Goal: Information Seeking & Learning: Learn about a topic

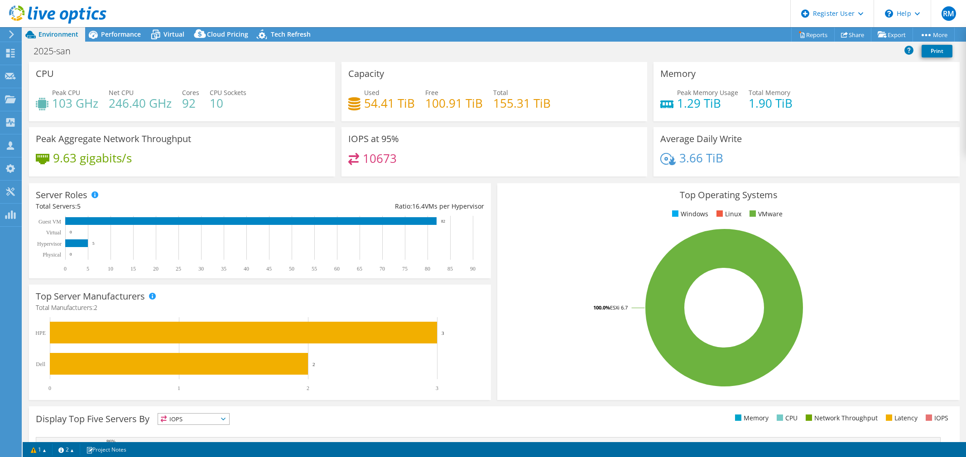
select select "USD"
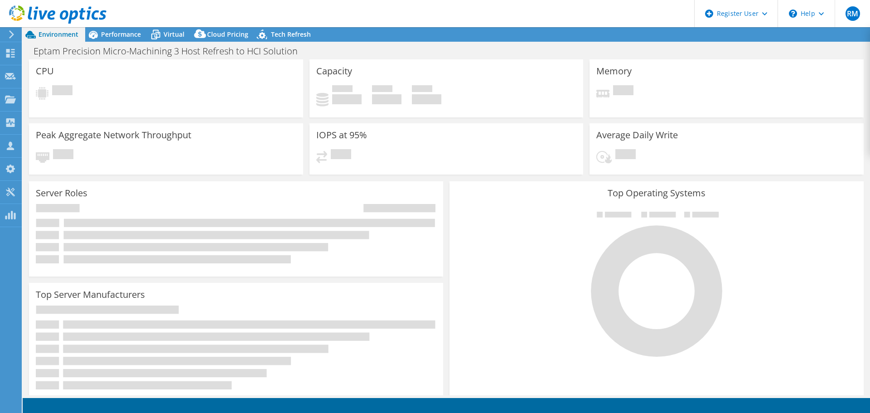
select select "USD"
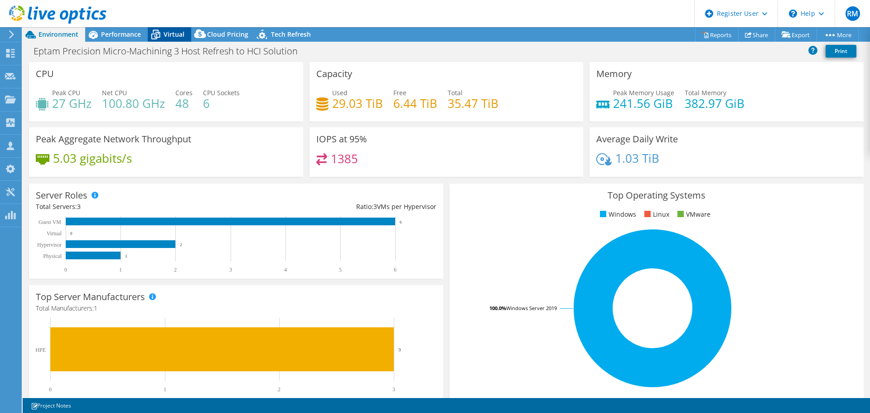
click at [173, 35] on span "Virtual" at bounding box center [174, 34] width 21 height 9
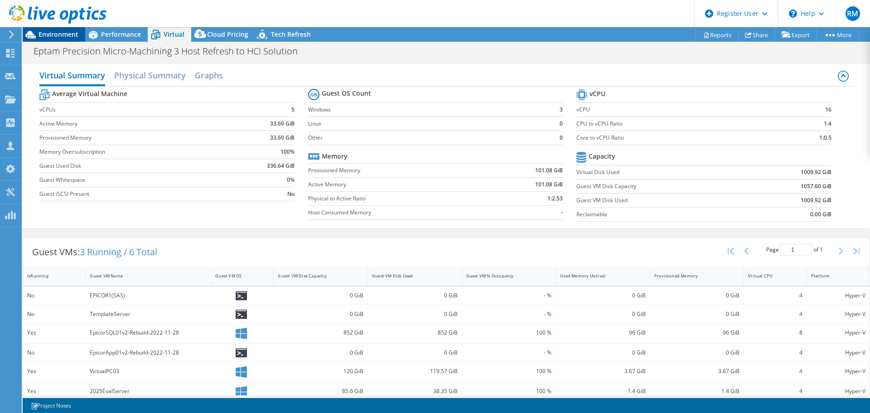
click at [68, 38] on span "Environment" at bounding box center [59, 34] width 40 height 9
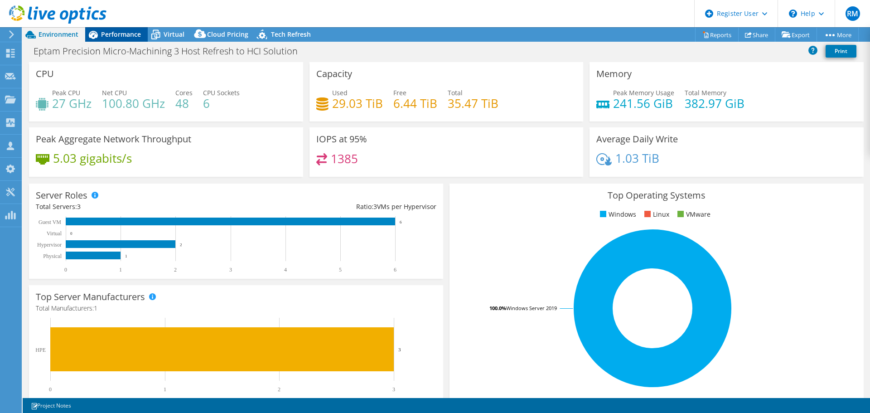
click at [134, 31] on span "Performance" at bounding box center [121, 34] width 40 height 9
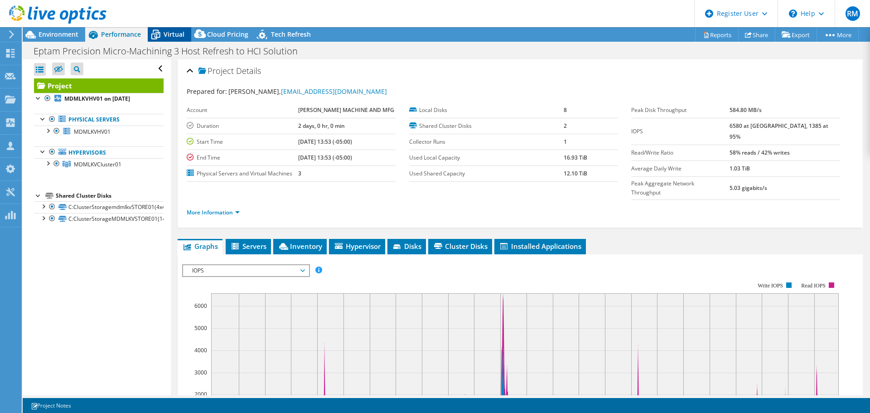
click at [171, 33] on span "Virtual" at bounding box center [174, 34] width 21 height 9
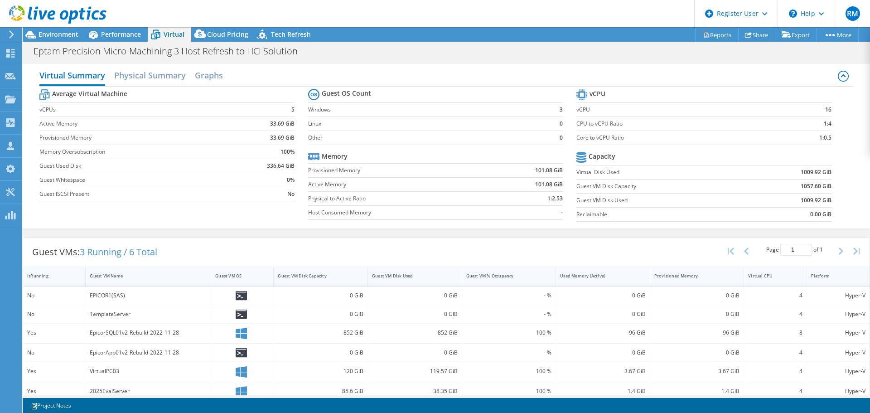
scroll to position [11, 0]
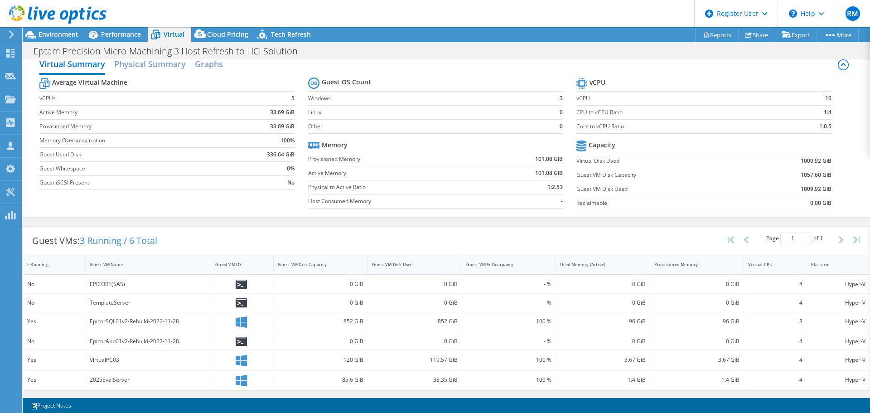
click at [405, 269] on div "Guest VM Disk Used" at bounding box center [409, 264] width 83 height 14
click at [343, 243] on div "Guest VMs: 3 Running / 6 Total Page 1 of 1 5 rows 10 rows 20 rows 25 rows 50 ro…" at bounding box center [446, 240] width 846 height 28
click at [118, 33] on span "Performance" at bounding box center [121, 34] width 40 height 9
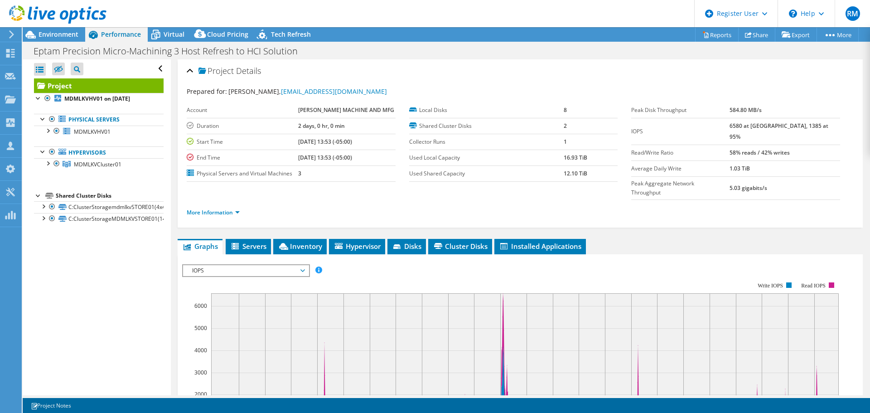
scroll to position [0, 0]
click at [180, 34] on span "Virtual" at bounding box center [174, 34] width 21 height 9
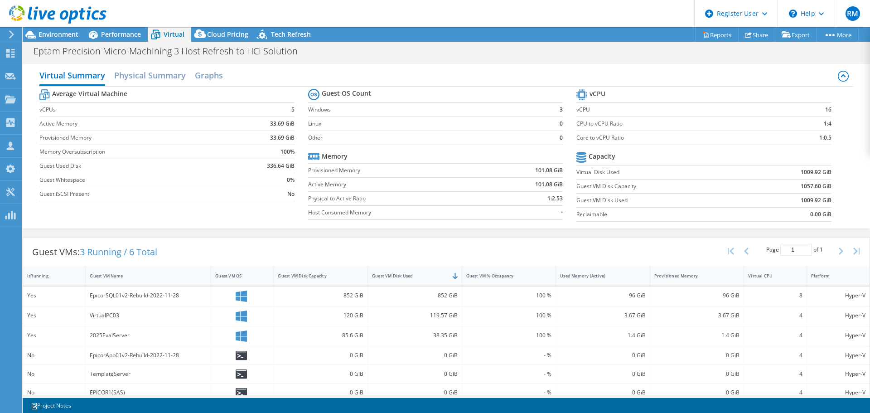
scroll to position [11, 0]
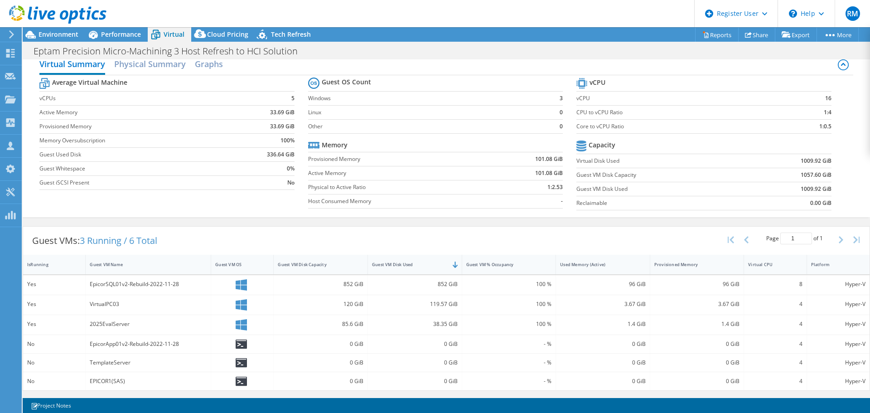
drag, startPoint x: 604, startPoint y: 5, endPoint x: 537, endPoint y: 34, distance: 72.9
click at [537, 34] on div "Project Actions Project Actions Reports Share Export vSAN ReadyNode Sizer" at bounding box center [446, 34] width 847 height 14
click at [51, 35] on span "Environment" at bounding box center [59, 34] width 40 height 9
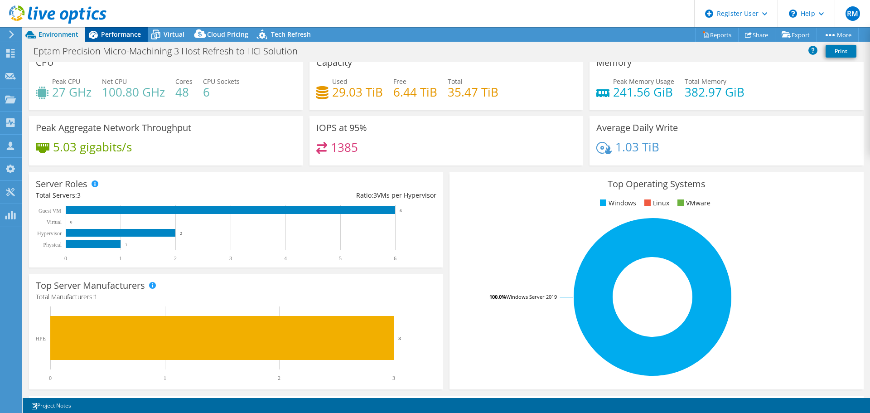
click at [132, 33] on span "Performance" at bounding box center [121, 34] width 40 height 9
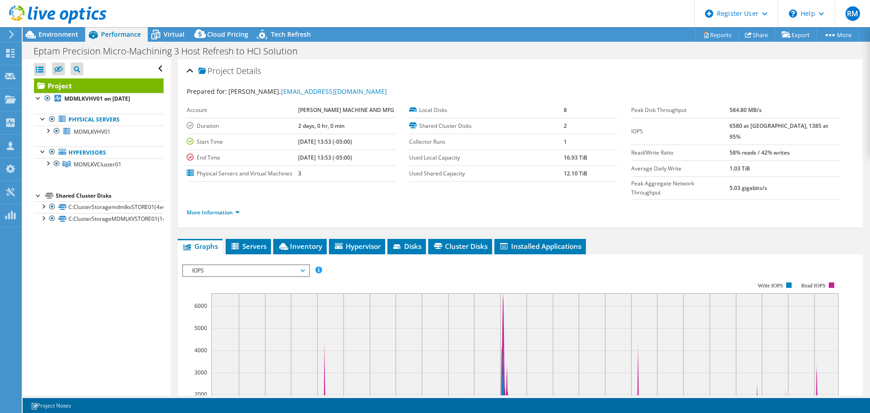
scroll to position [0, 0]
click at [265, 241] on span "Servers" at bounding box center [248, 245] width 36 height 9
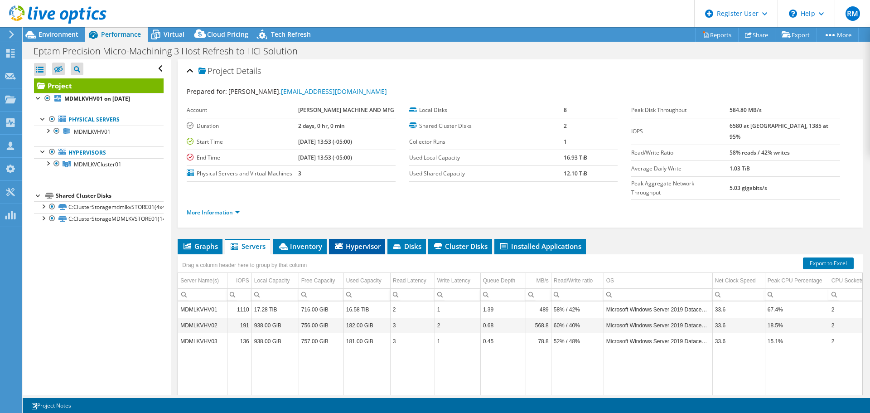
scroll to position [67, 0]
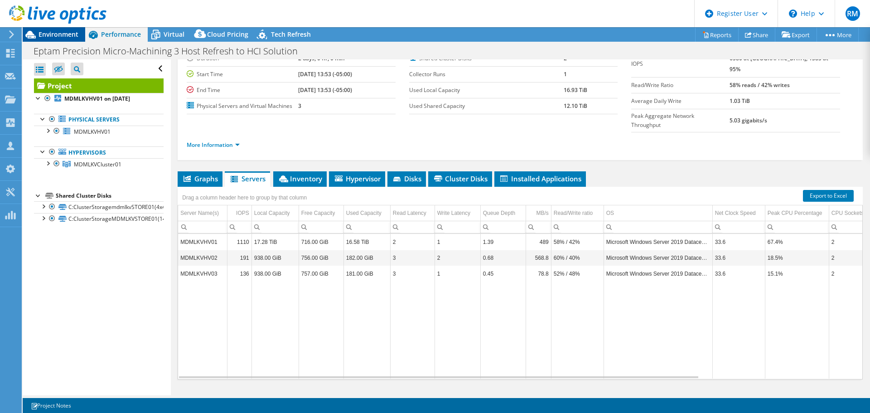
click at [72, 32] on span "Environment" at bounding box center [59, 34] width 40 height 9
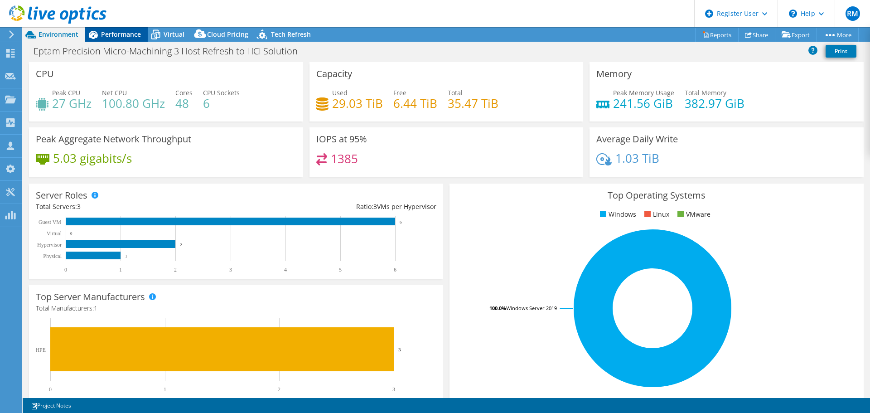
click at [131, 32] on span "Performance" at bounding box center [121, 34] width 40 height 9
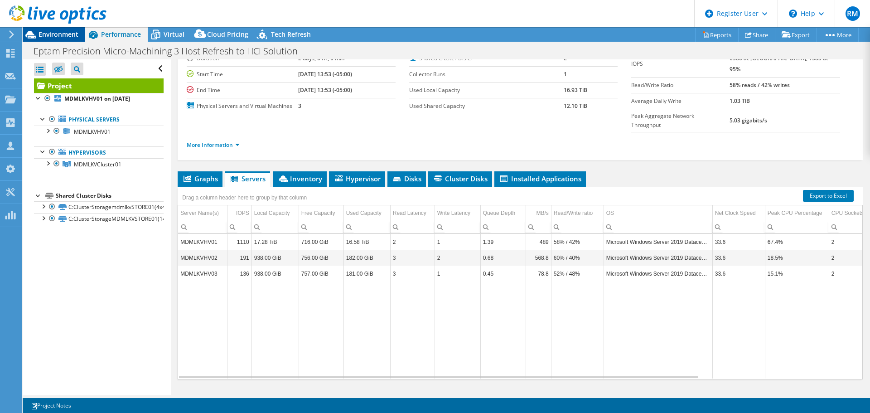
click at [75, 35] on span "Environment" at bounding box center [59, 34] width 40 height 9
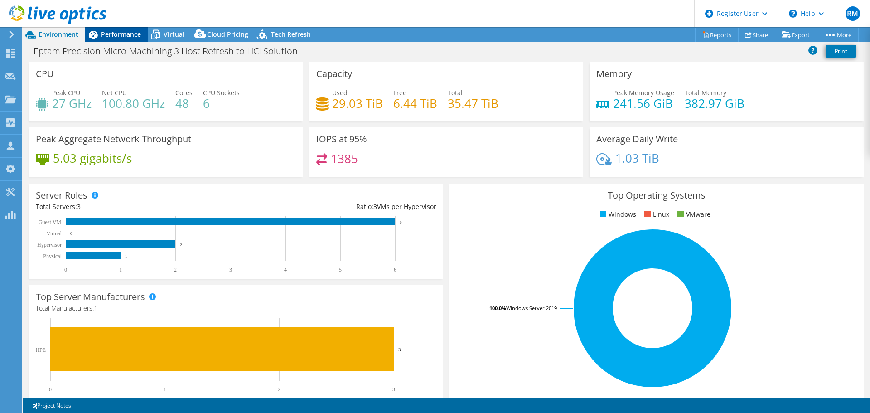
click at [132, 30] on span "Performance" at bounding box center [121, 34] width 40 height 9
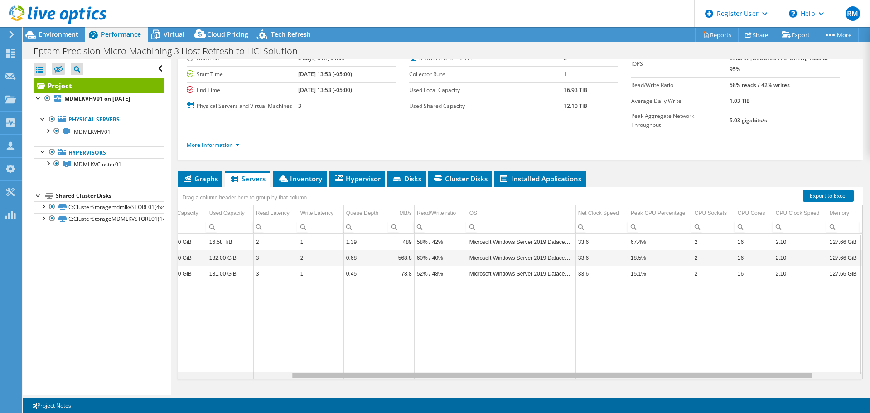
scroll to position [0, 0]
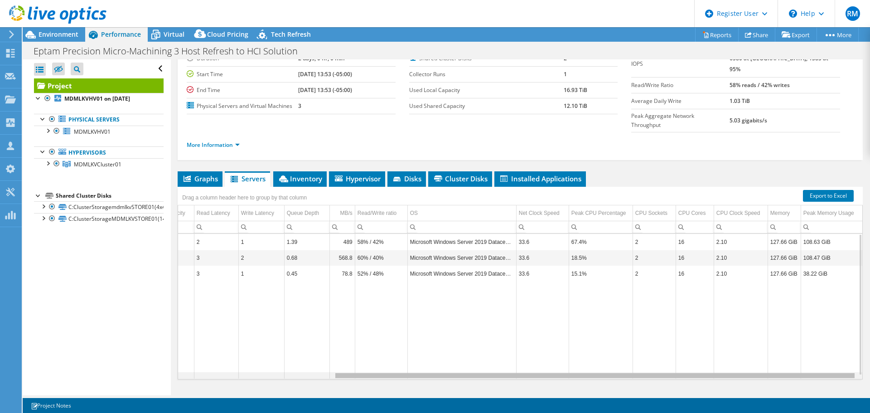
drag, startPoint x: 444, startPoint y: 358, endPoint x: 613, endPoint y: 376, distance: 170.3
click at [613, 376] on body "RM Dell User Ryann Mannan Ryann.Mannan@dell.com Dell My Profile Log Out \n Help…" at bounding box center [435, 206] width 870 height 413
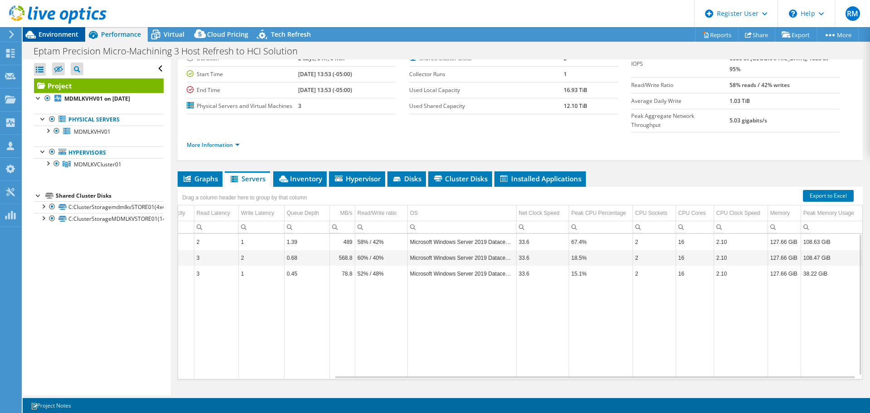
click at [77, 33] on span "Environment" at bounding box center [59, 34] width 40 height 9
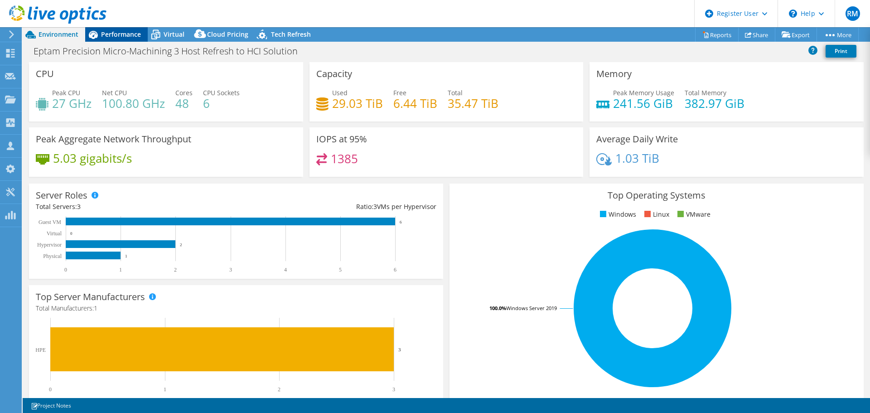
click at [132, 36] on span "Performance" at bounding box center [121, 34] width 40 height 9
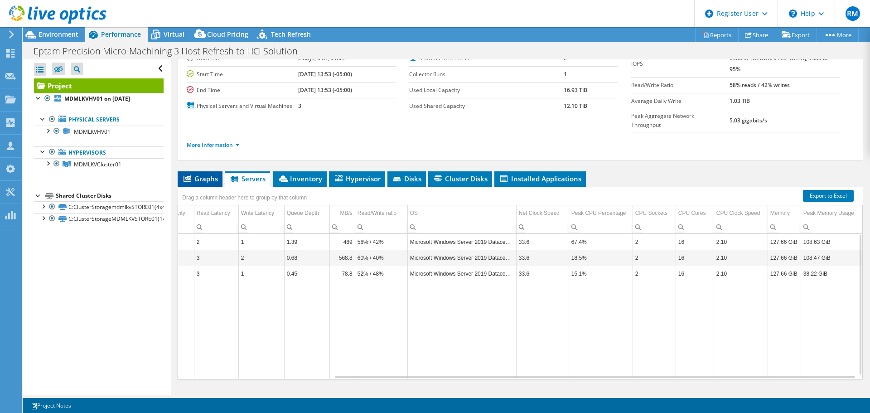
click at [208, 174] on span "Graphs" at bounding box center [200, 178] width 36 height 9
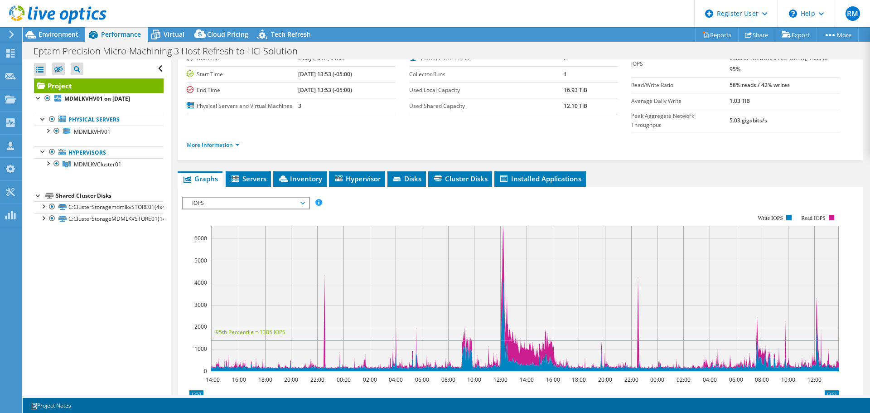
click at [236, 197] on span "IOPS" at bounding box center [246, 202] width 116 height 11
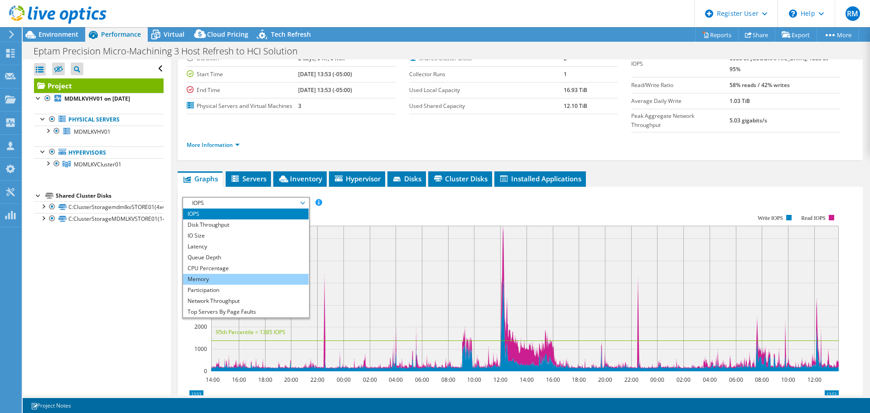
click at [242, 274] on li "Memory" at bounding box center [245, 279] width 125 height 11
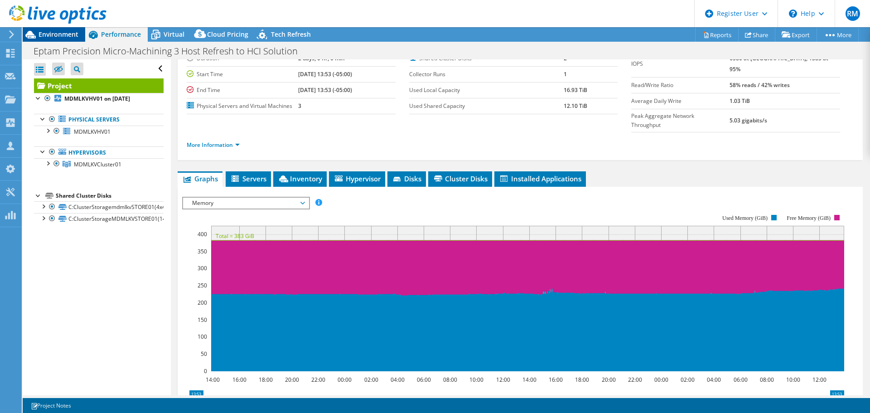
click at [79, 39] on div "Environment" at bounding box center [54, 34] width 63 height 14
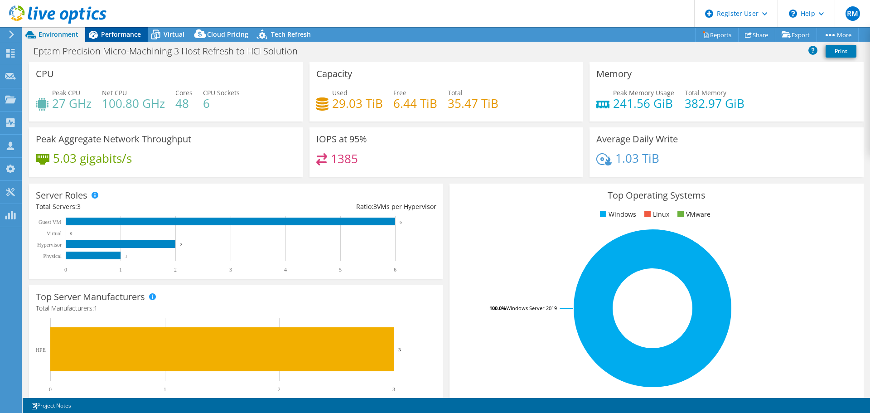
click at [138, 32] on span "Performance" at bounding box center [121, 34] width 40 height 9
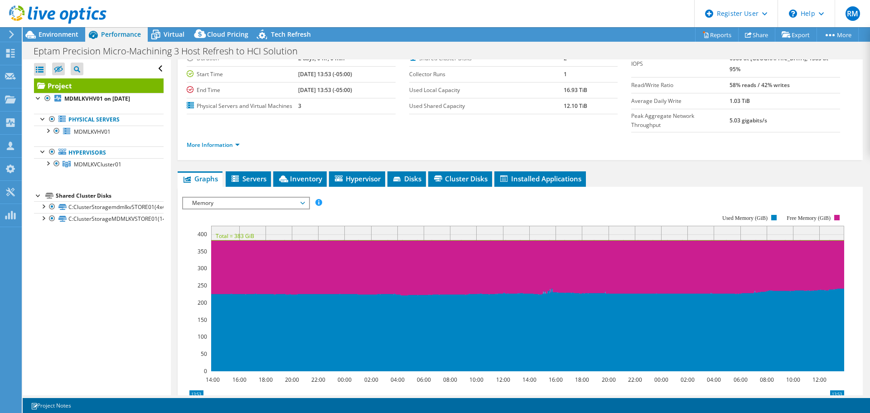
click at [240, 151] on div "Project Details Prepared for: BEN FINSTAD, bfinstad@eptam.com Account MENDELL M…" at bounding box center [520, 280] width 698 height 577
click at [254, 174] on span "Servers" at bounding box center [248, 178] width 36 height 9
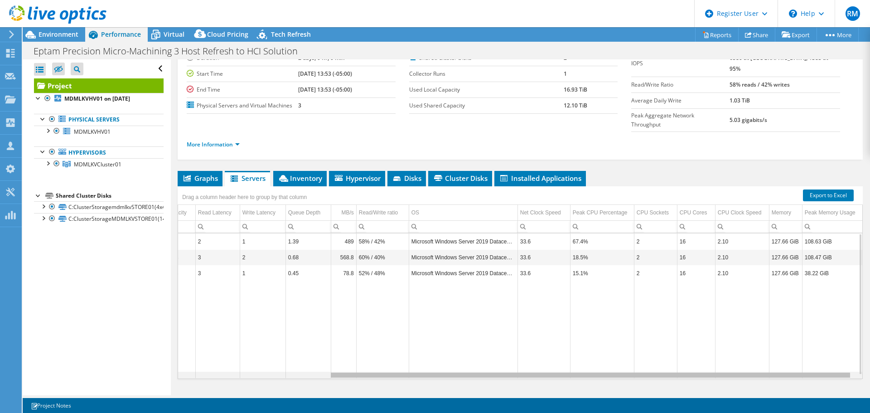
scroll to position [0, 203]
drag, startPoint x: 437, startPoint y: 356, endPoint x: 667, endPoint y: 337, distance: 230.5
click at [667, 337] on body "RM Dell User Ryann Mannan Ryann.Mannan@dell.com Dell My Profile Log Out \n Help…" at bounding box center [435, 206] width 870 height 413
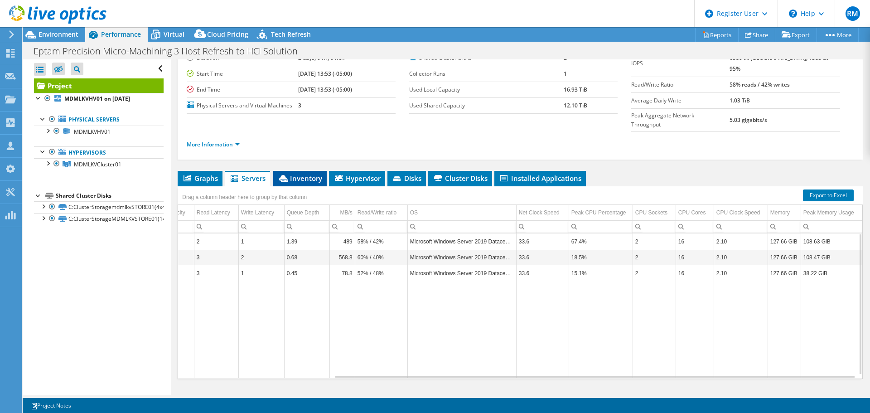
click at [294, 173] on span "Inventory" at bounding box center [300, 177] width 44 height 9
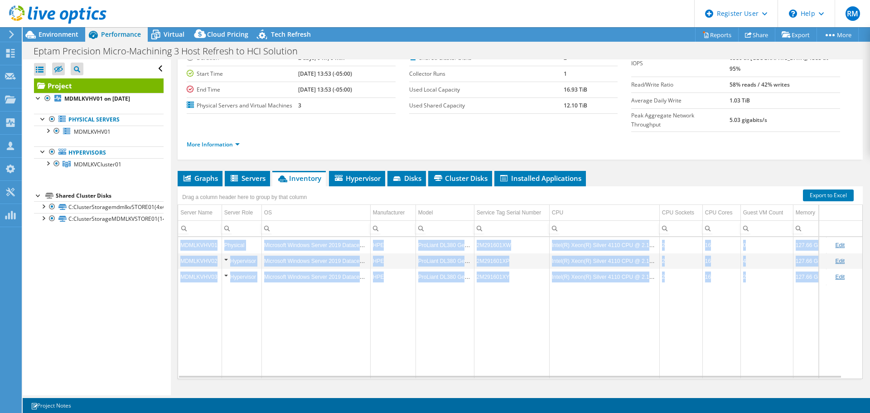
drag, startPoint x: 466, startPoint y: 361, endPoint x: 498, endPoint y: 356, distance: 32.1
click at [498, 356] on div "Graphs Servers Inventory Hypervisor Disks Cluster Disks Installed Applications …" at bounding box center [520, 284] width 685 height 226
click at [502, 337] on td "Data grid" at bounding box center [511, 330] width 75 height 93
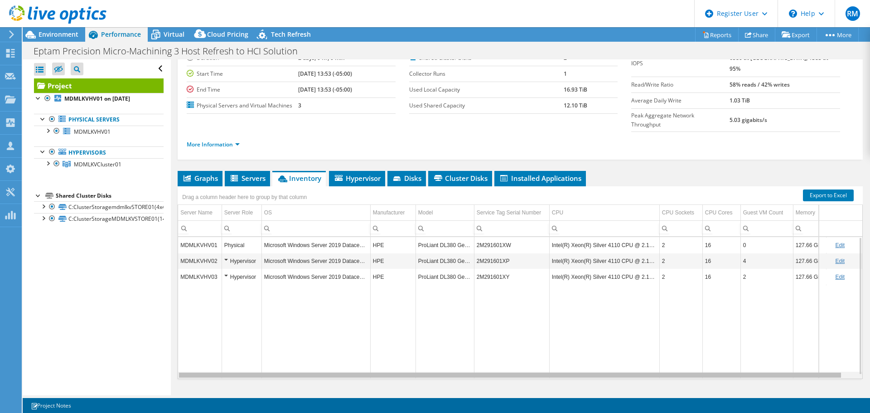
scroll to position [0, 14]
drag, startPoint x: 527, startPoint y: 360, endPoint x: 615, endPoint y: 353, distance: 88.1
click at [615, 353] on body "RM Dell User Ryann Mannan Ryann.Mannan@dell.com Dell My Profile Log Out \n Help…" at bounding box center [435, 206] width 870 height 413
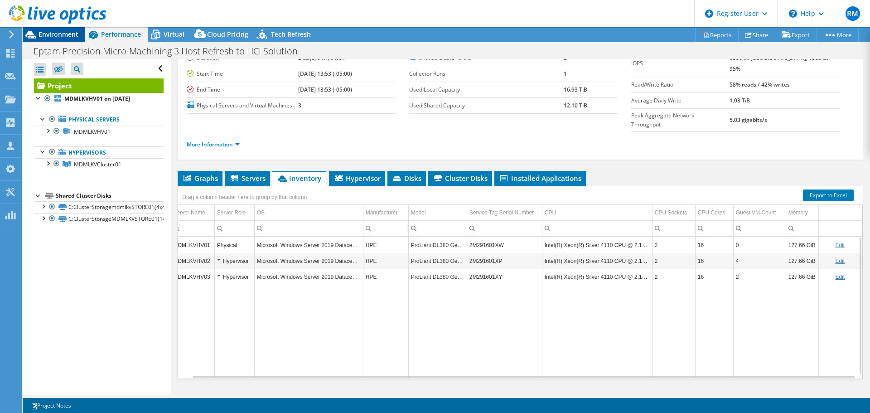
click at [77, 39] on div "Environment" at bounding box center [54, 34] width 63 height 14
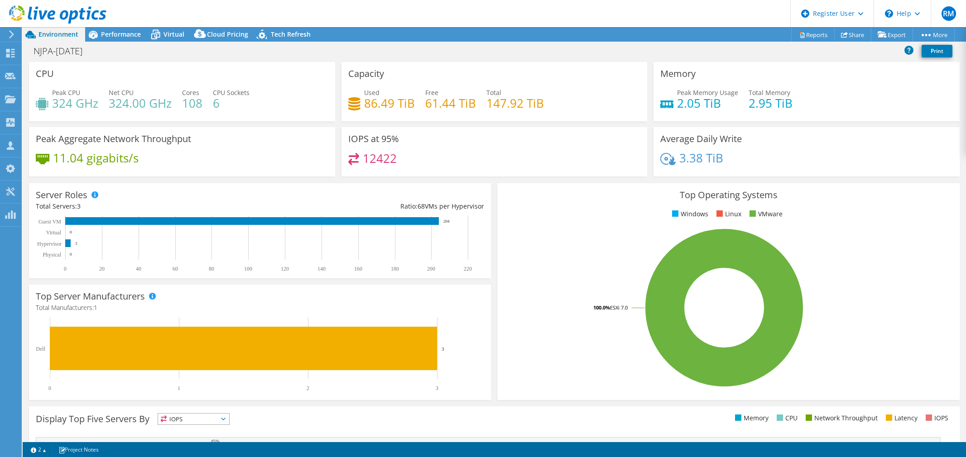
select select "USD"
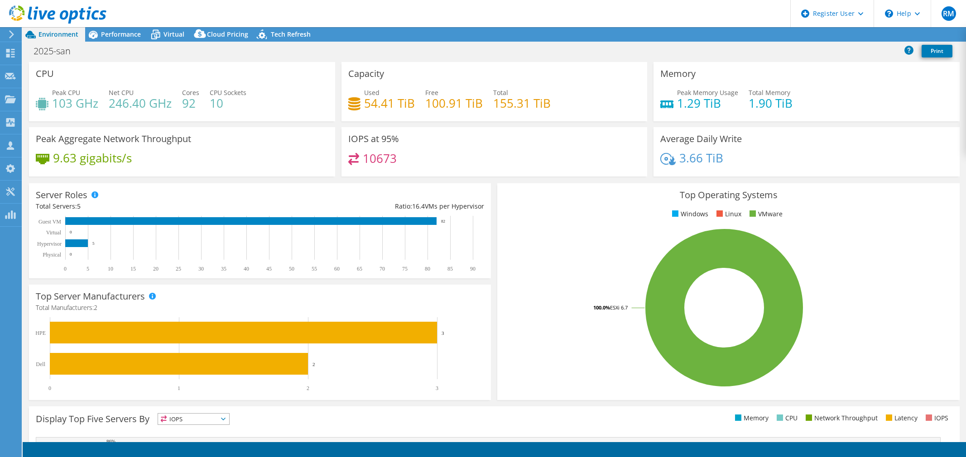
select select "USD"
